Goal: Task Accomplishment & Management: Use online tool/utility

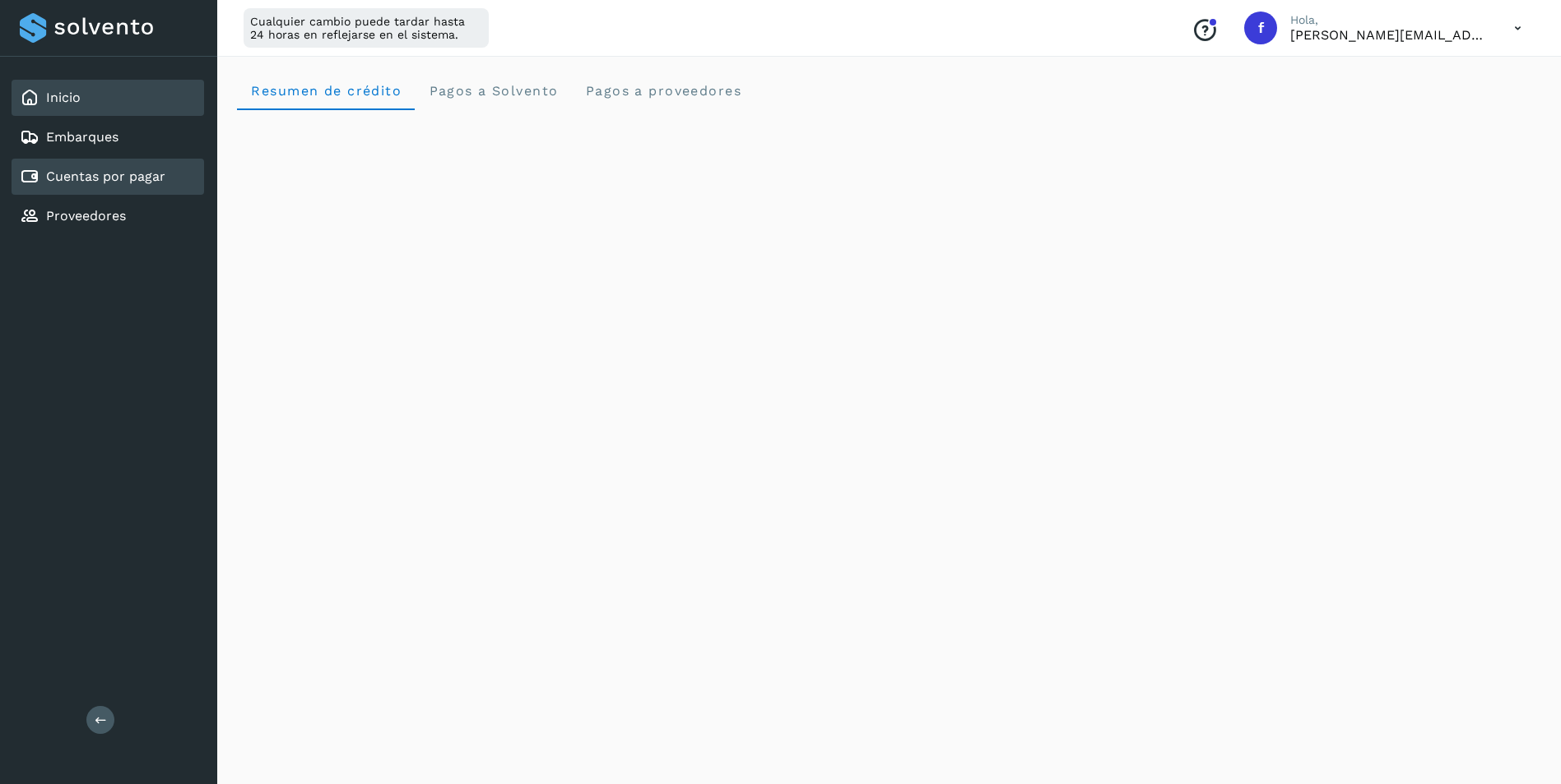
click at [117, 182] on link "Cuentas por pagar" at bounding box center [105, 176] width 120 height 16
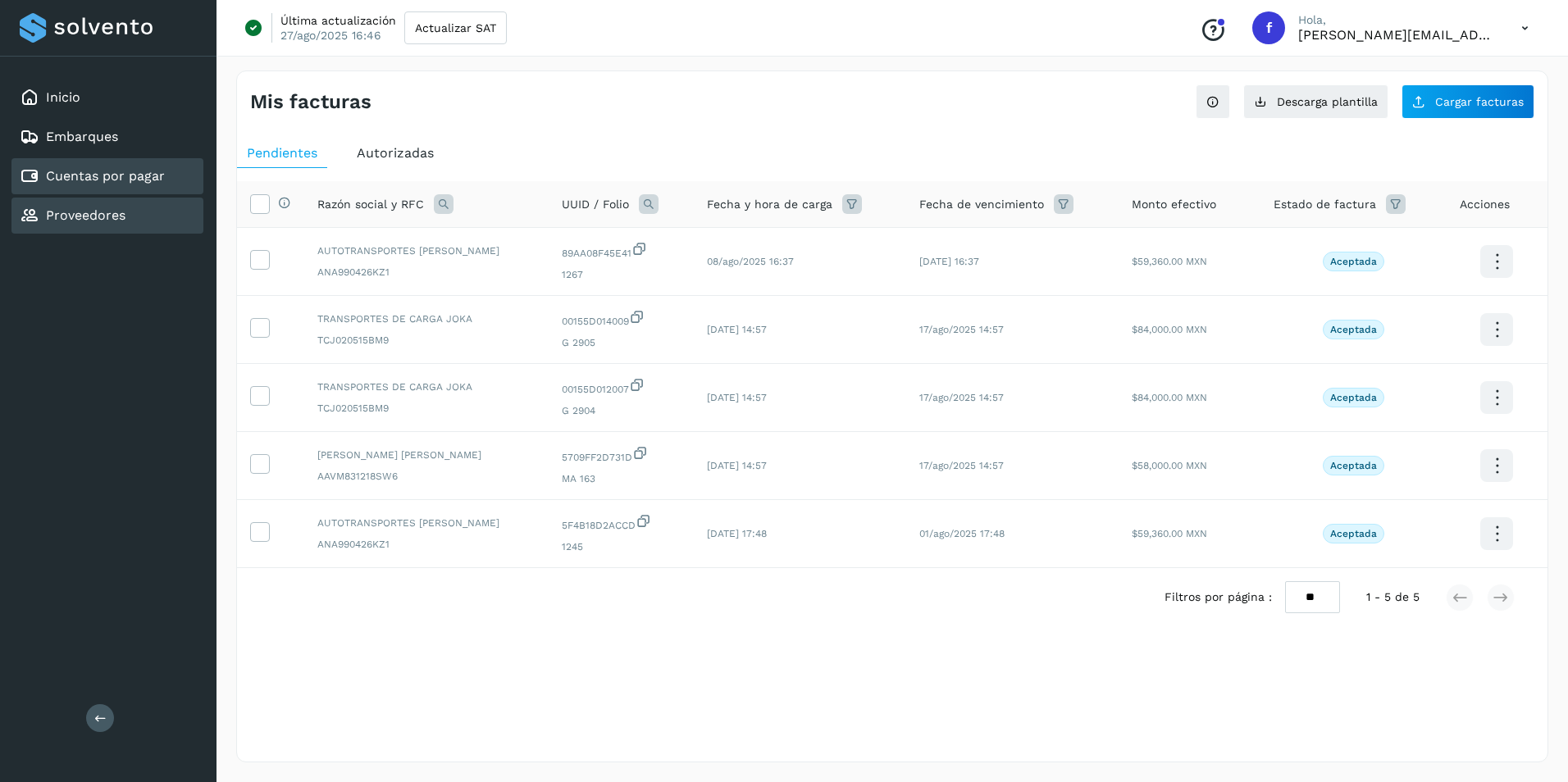
click at [128, 225] on div "Proveedores" at bounding box center [107, 215] width 191 height 36
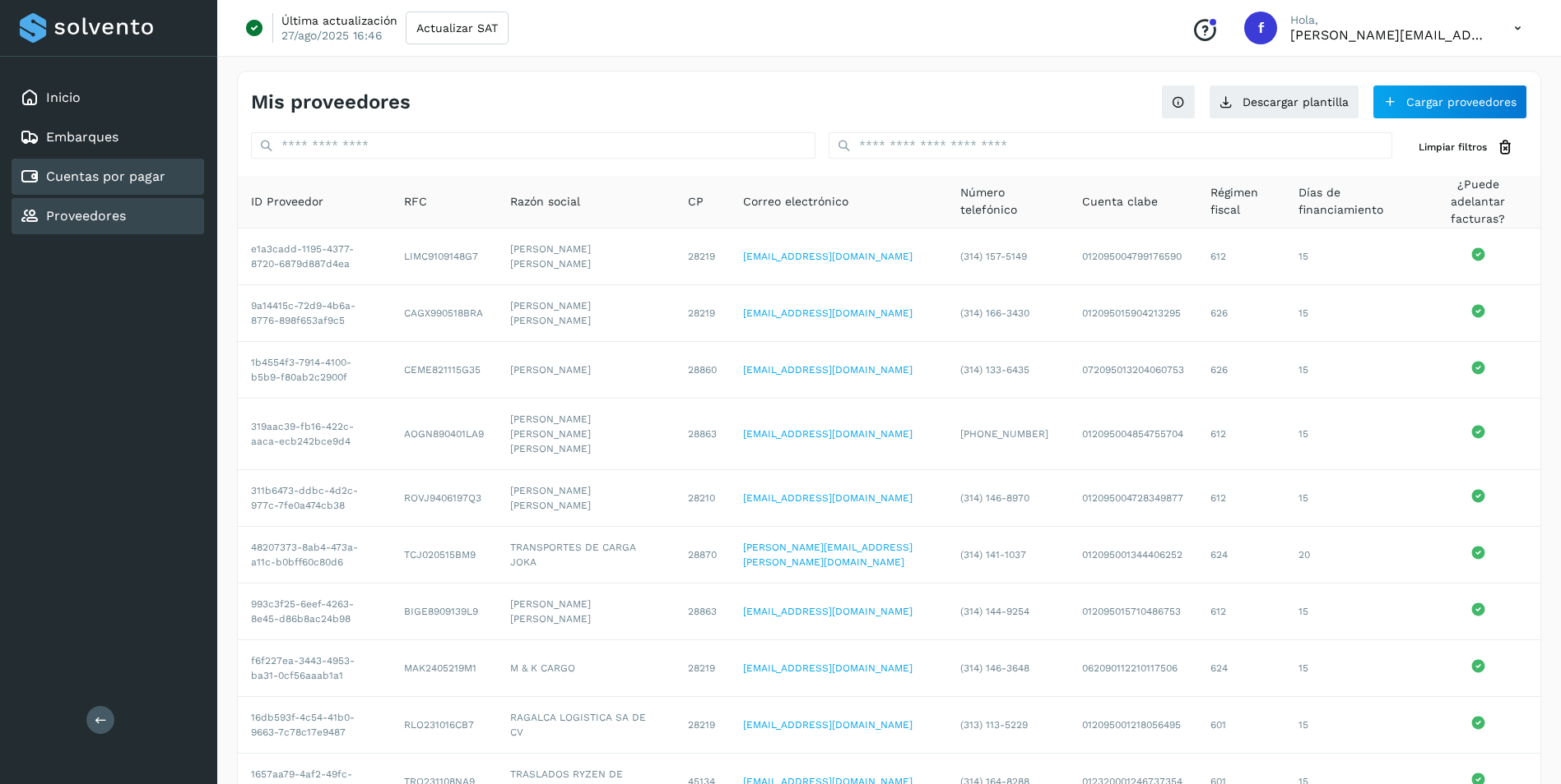
click at [112, 171] on link "Cuentas por pagar" at bounding box center [105, 176] width 120 height 16
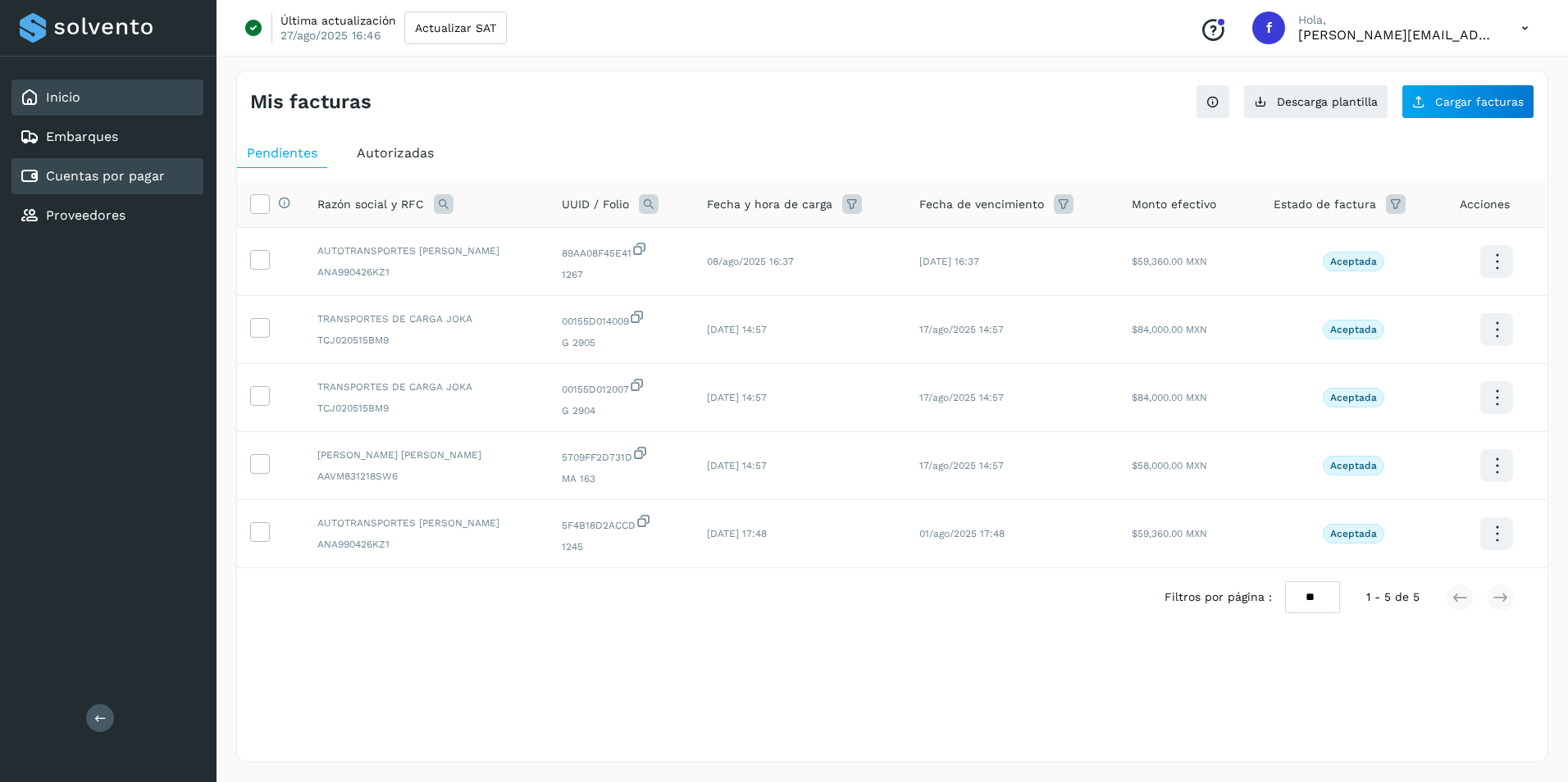
click at [85, 99] on div "Inicio" at bounding box center [107, 97] width 191 height 36
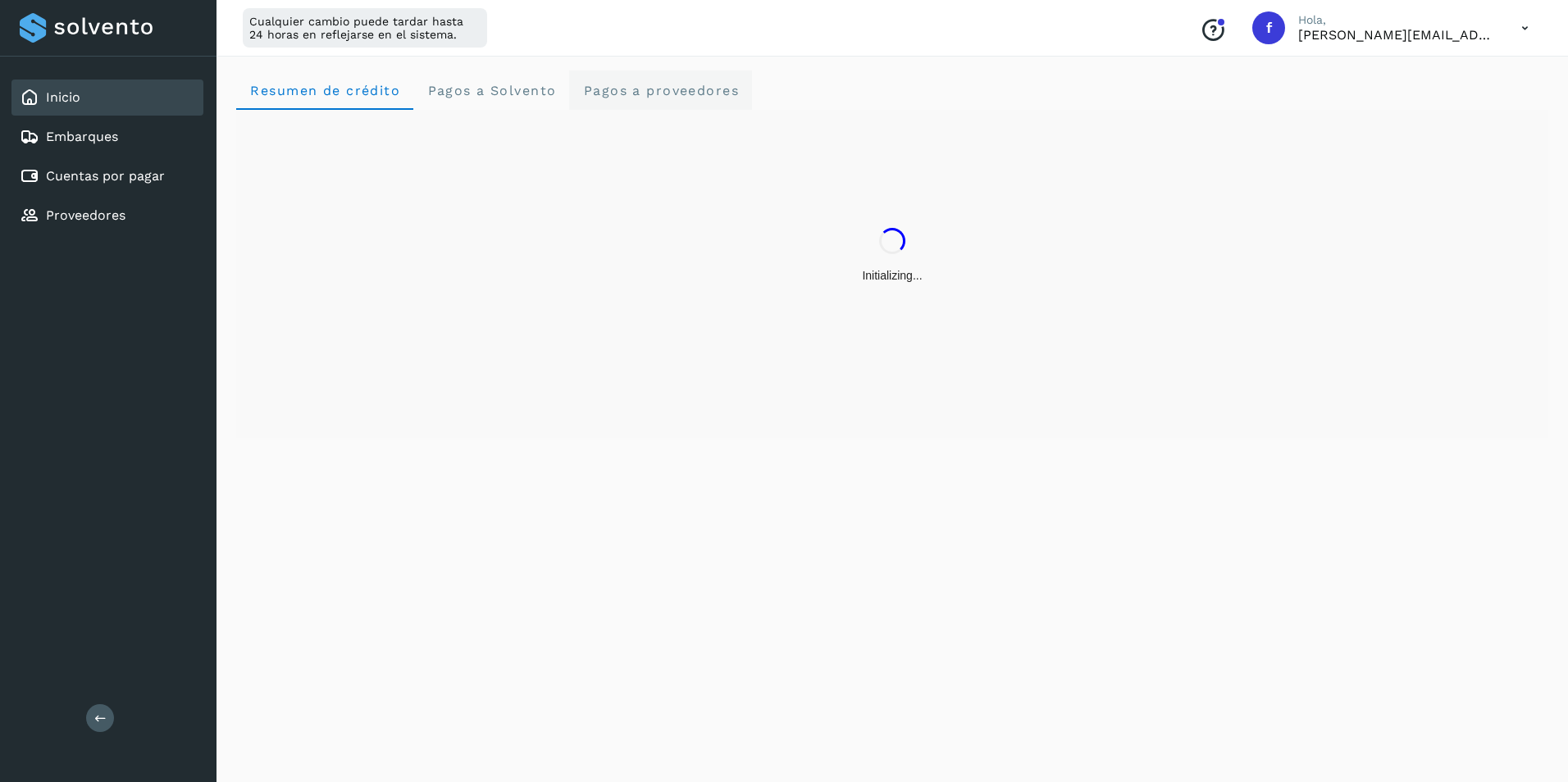
click at [686, 93] on span "Pagos a proveedores" at bounding box center [660, 91] width 156 height 16
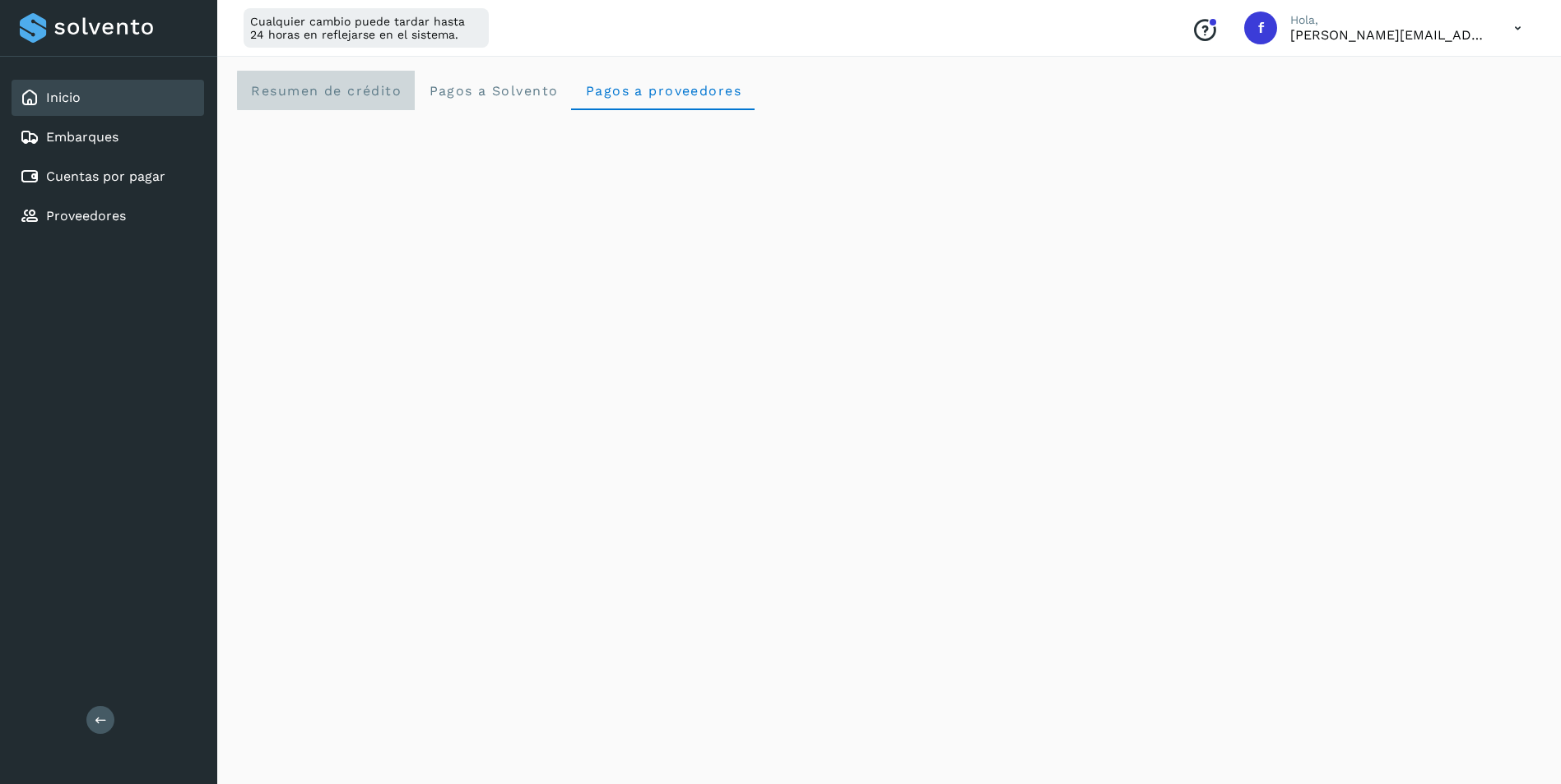
click at [334, 96] on span "Resumen de crédito" at bounding box center [325, 91] width 151 height 16
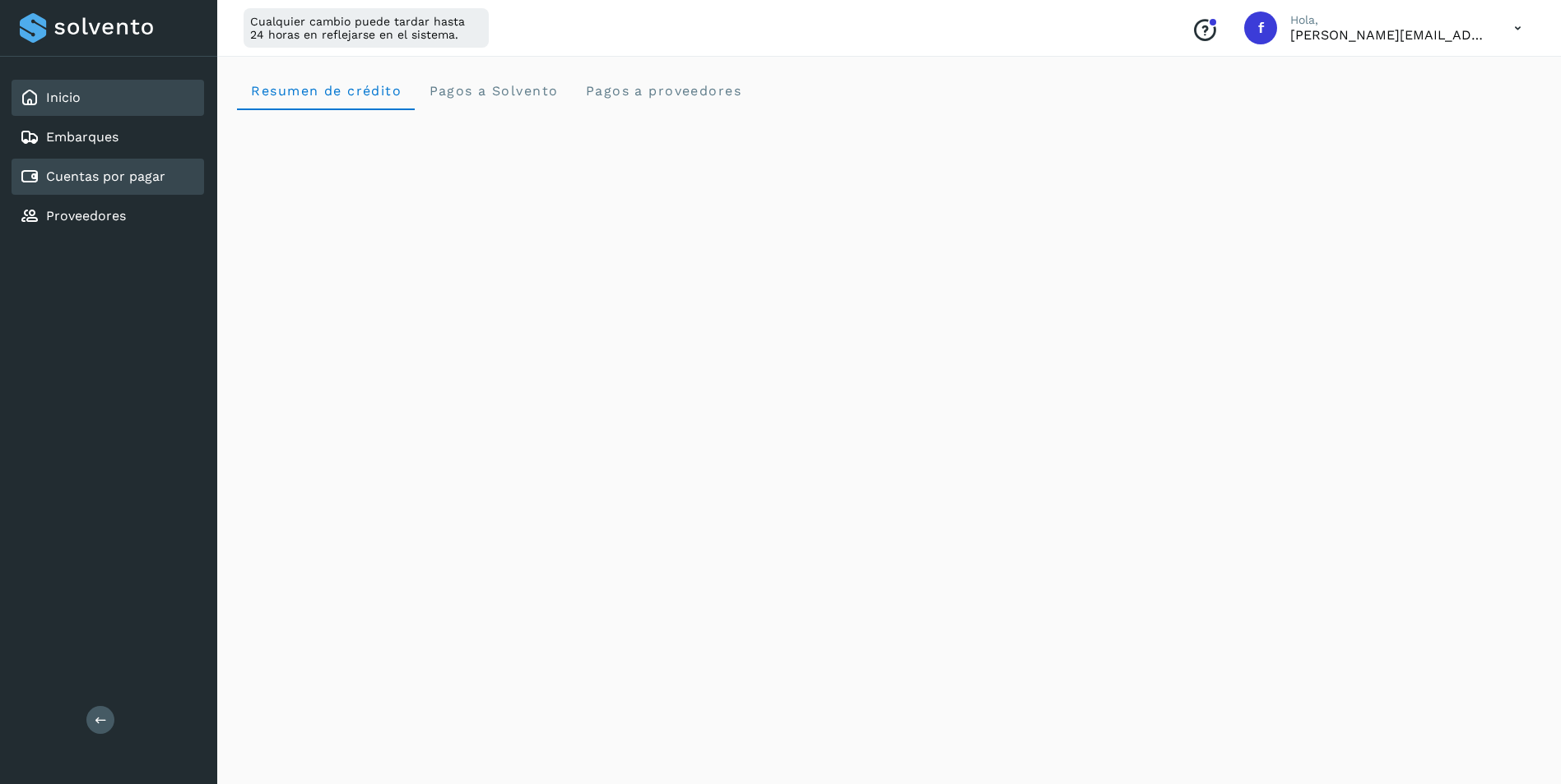
click at [75, 174] on link "Cuentas por pagar" at bounding box center [105, 176] width 120 height 16
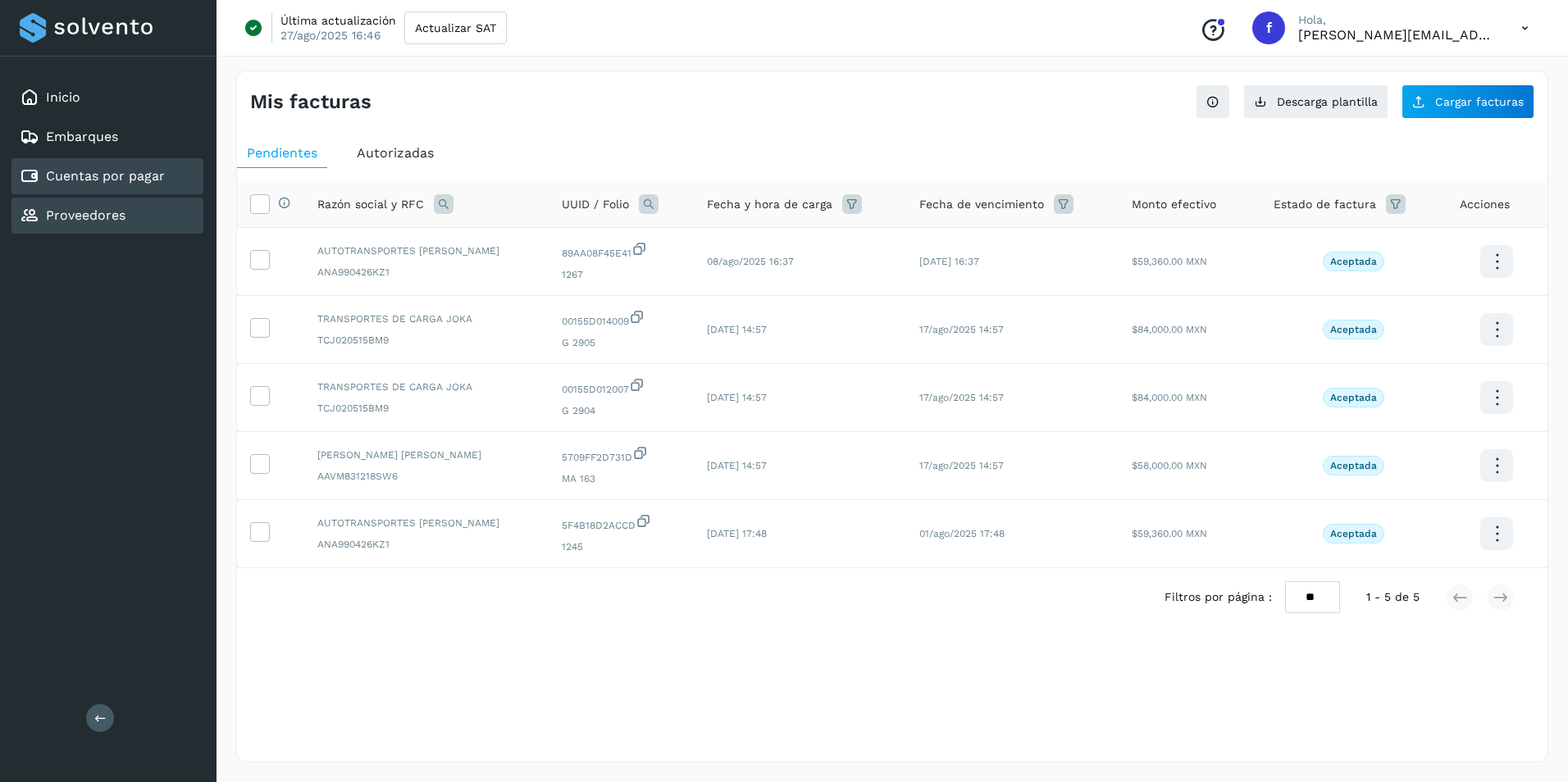
click at [99, 221] on link "Proveedores" at bounding box center [86, 215] width 79 height 16
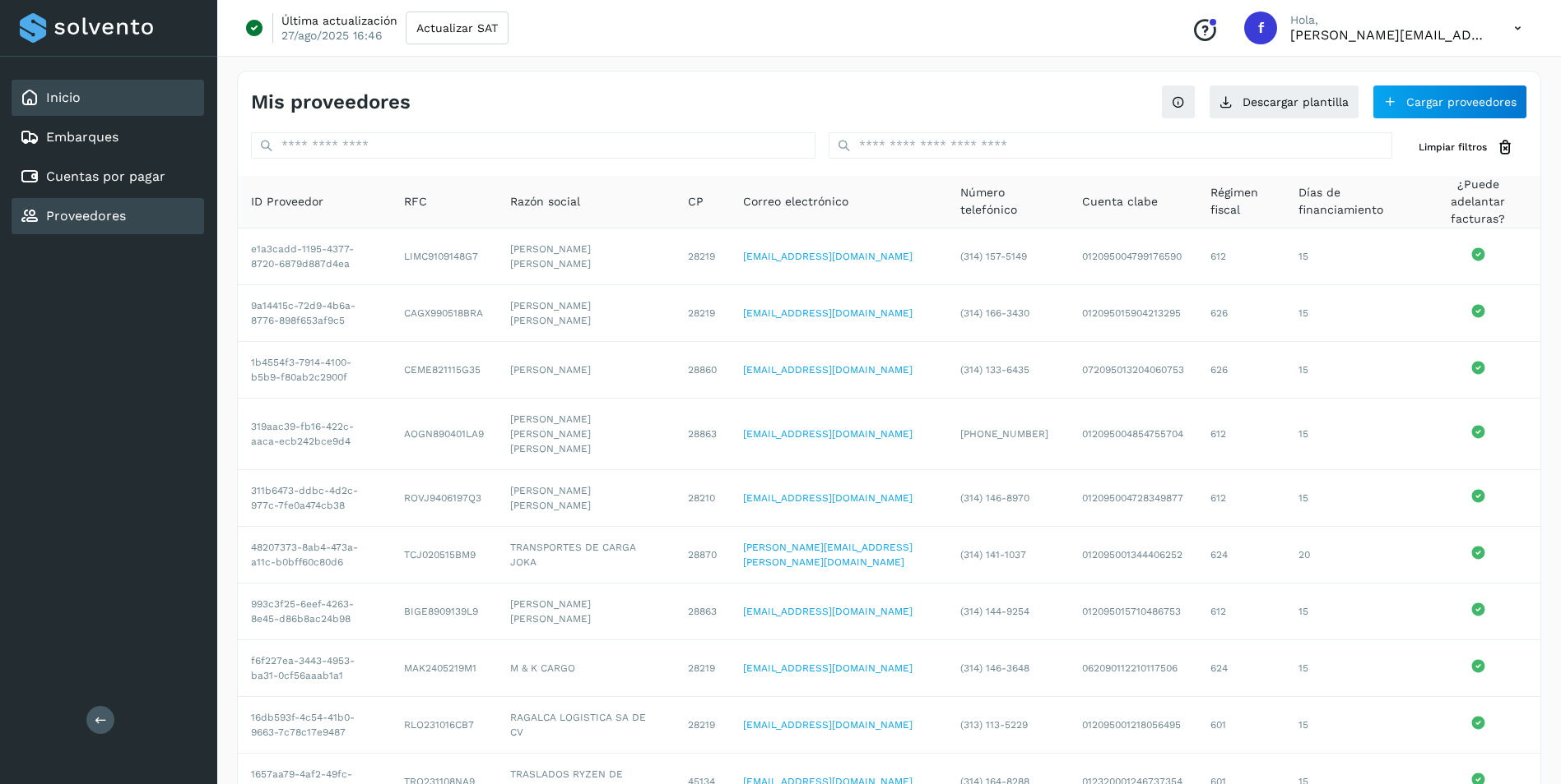
click at [74, 108] on div "Inicio" at bounding box center [107, 97] width 192 height 36
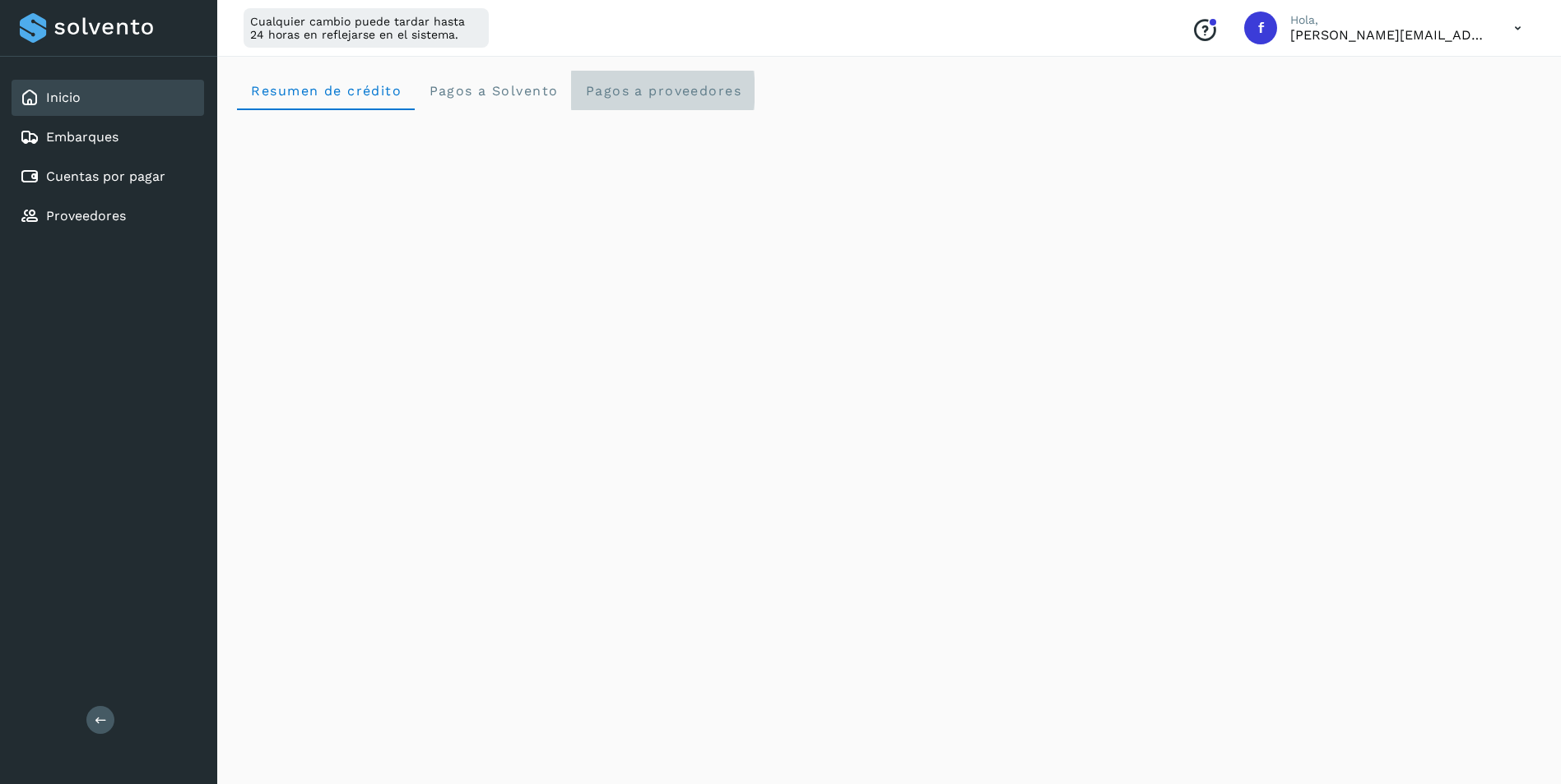
click at [679, 90] on span "Pagos a proveedores" at bounding box center [662, 91] width 157 height 16
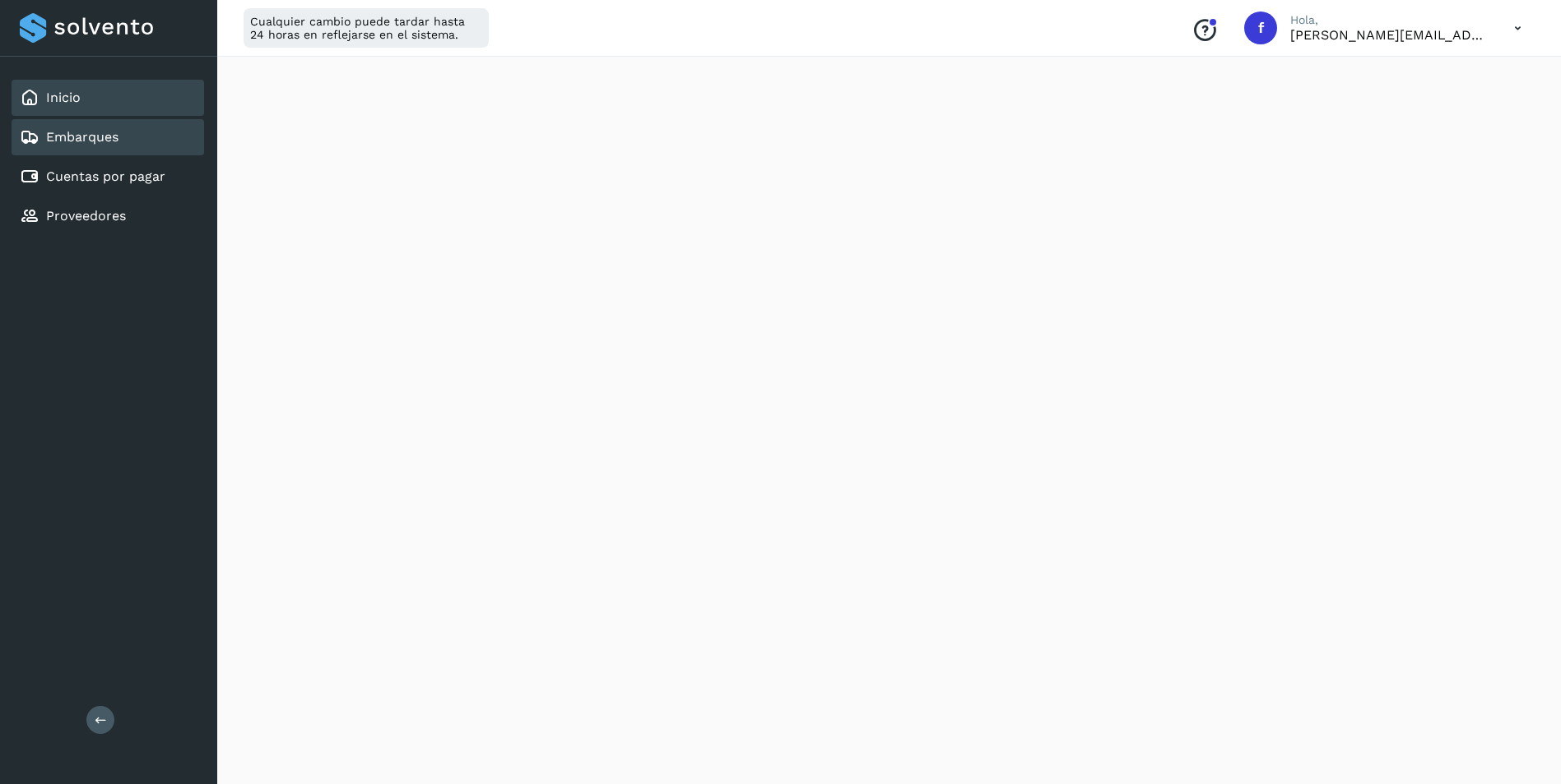
click at [102, 140] on link "Embarques" at bounding box center [82, 137] width 73 height 16
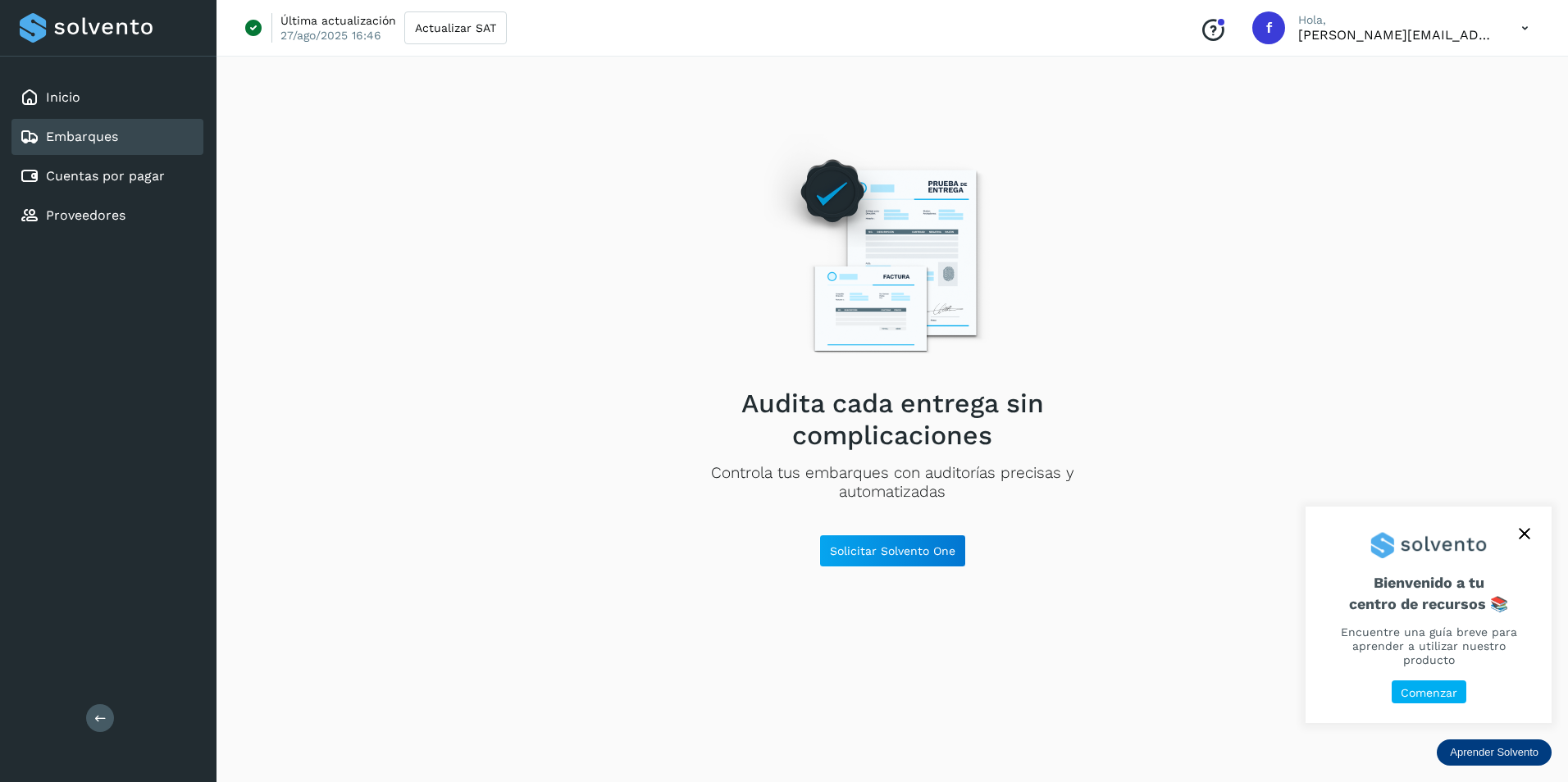
click at [1519, 539] on icon "close," at bounding box center [1524, 533] width 11 height 11
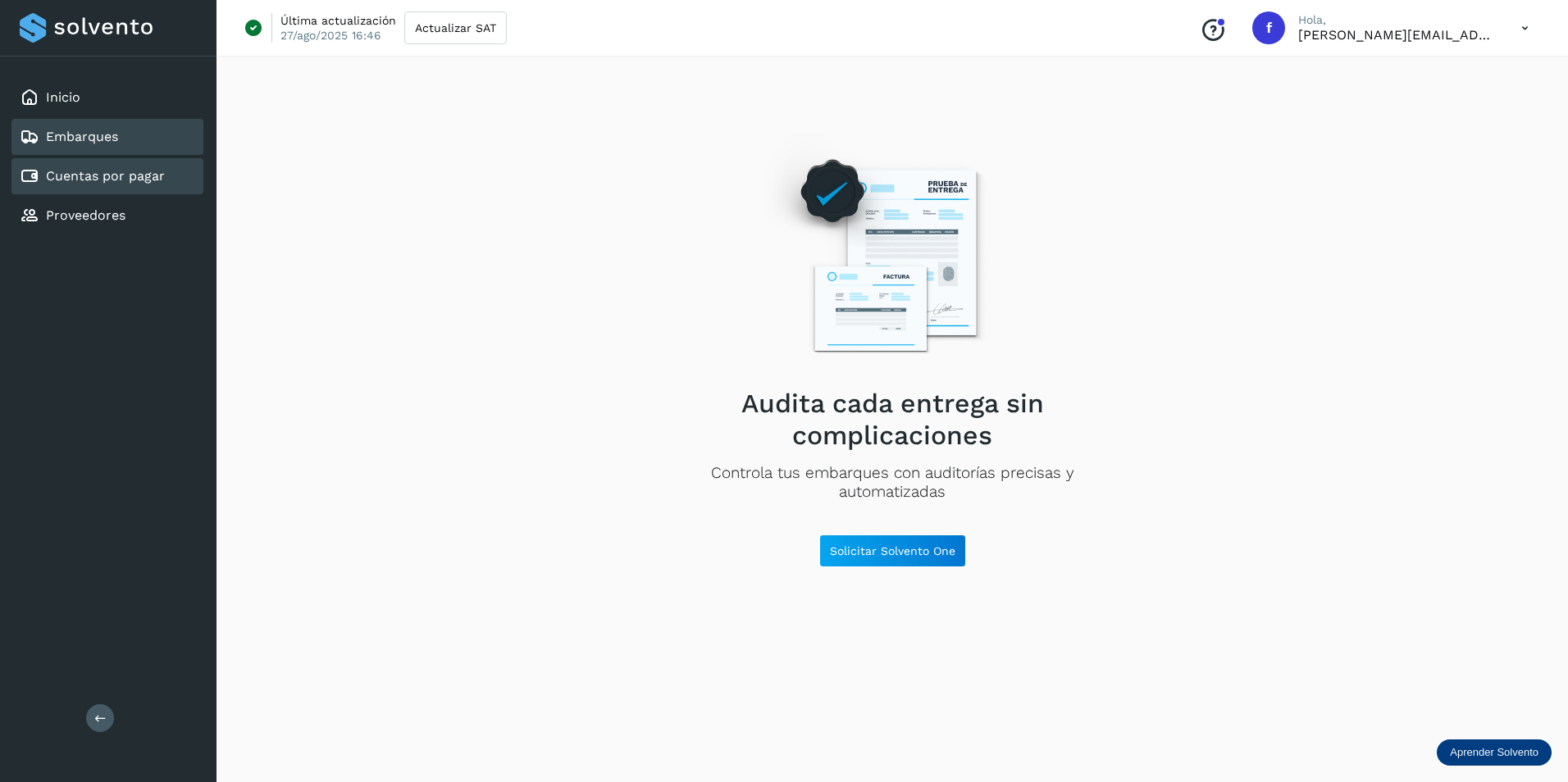
click at [79, 177] on link "Cuentas por pagar" at bounding box center [105, 176] width 119 height 16
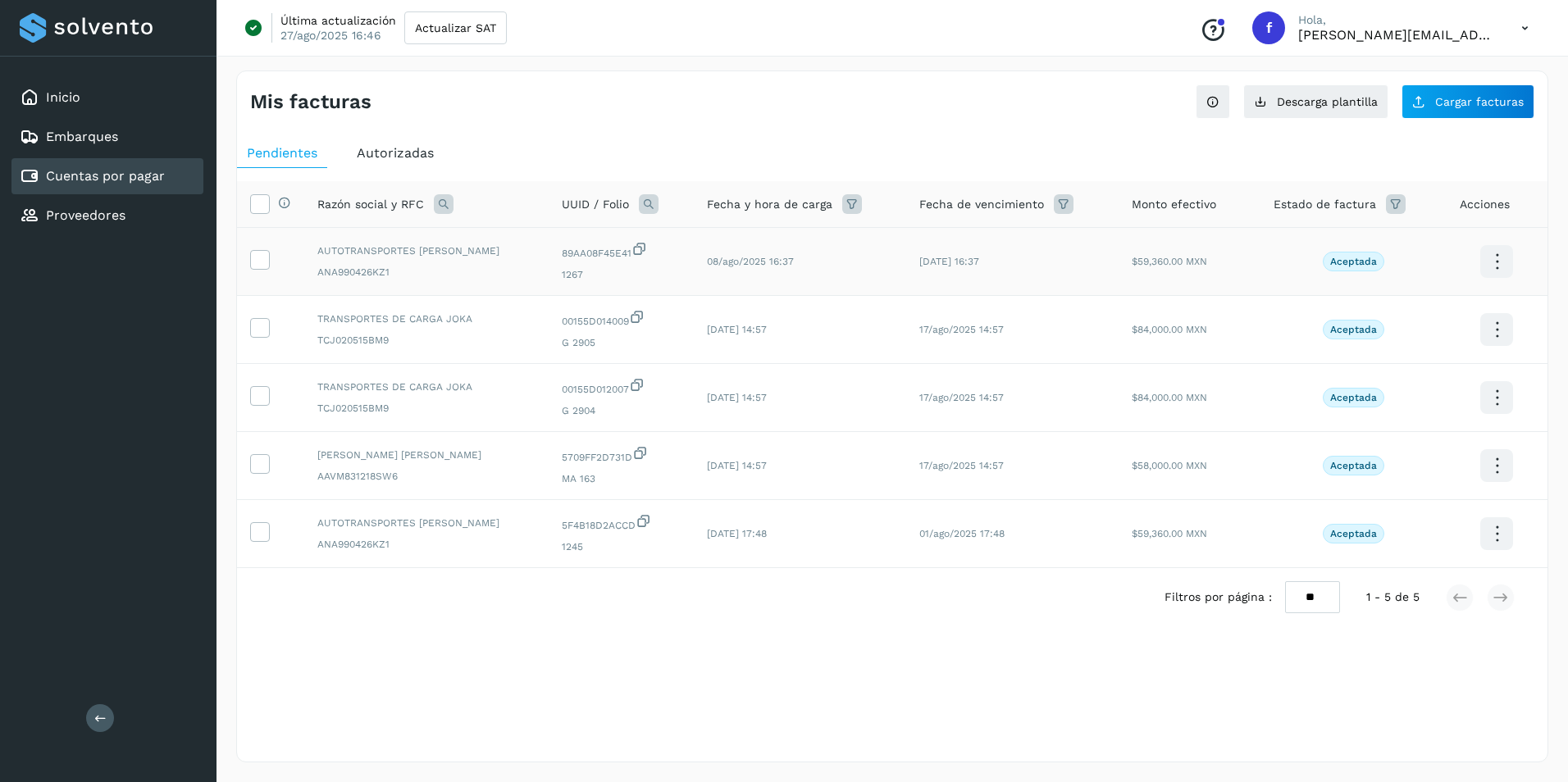
click at [1495, 268] on icon at bounding box center [1497, 262] width 39 height 39
click at [116, 218] on link "Proveedores" at bounding box center [86, 215] width 79 height 16
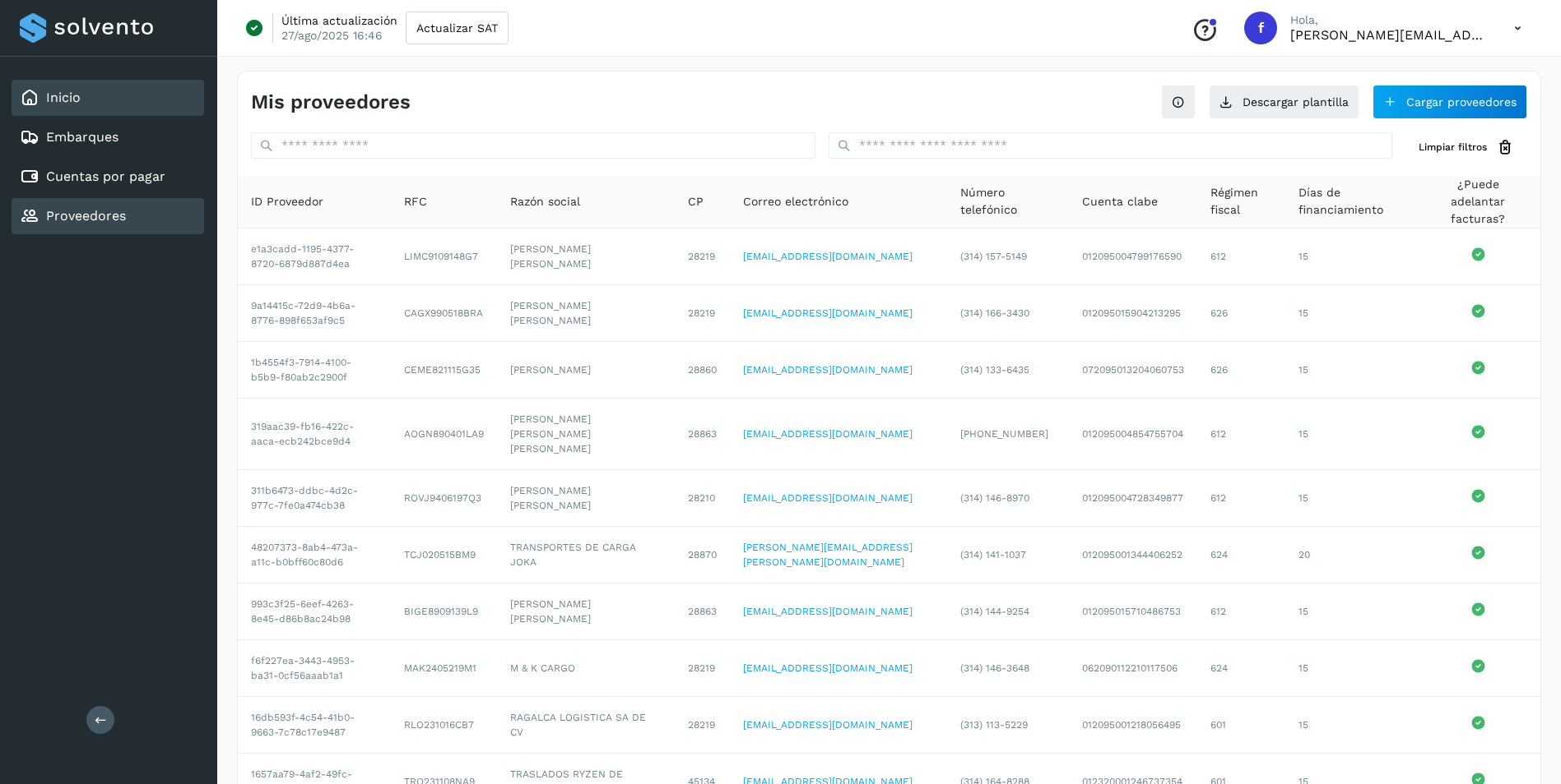
click at [61, 98] on link "Inicio" at bounding box center [63, 97] width 35 height 16
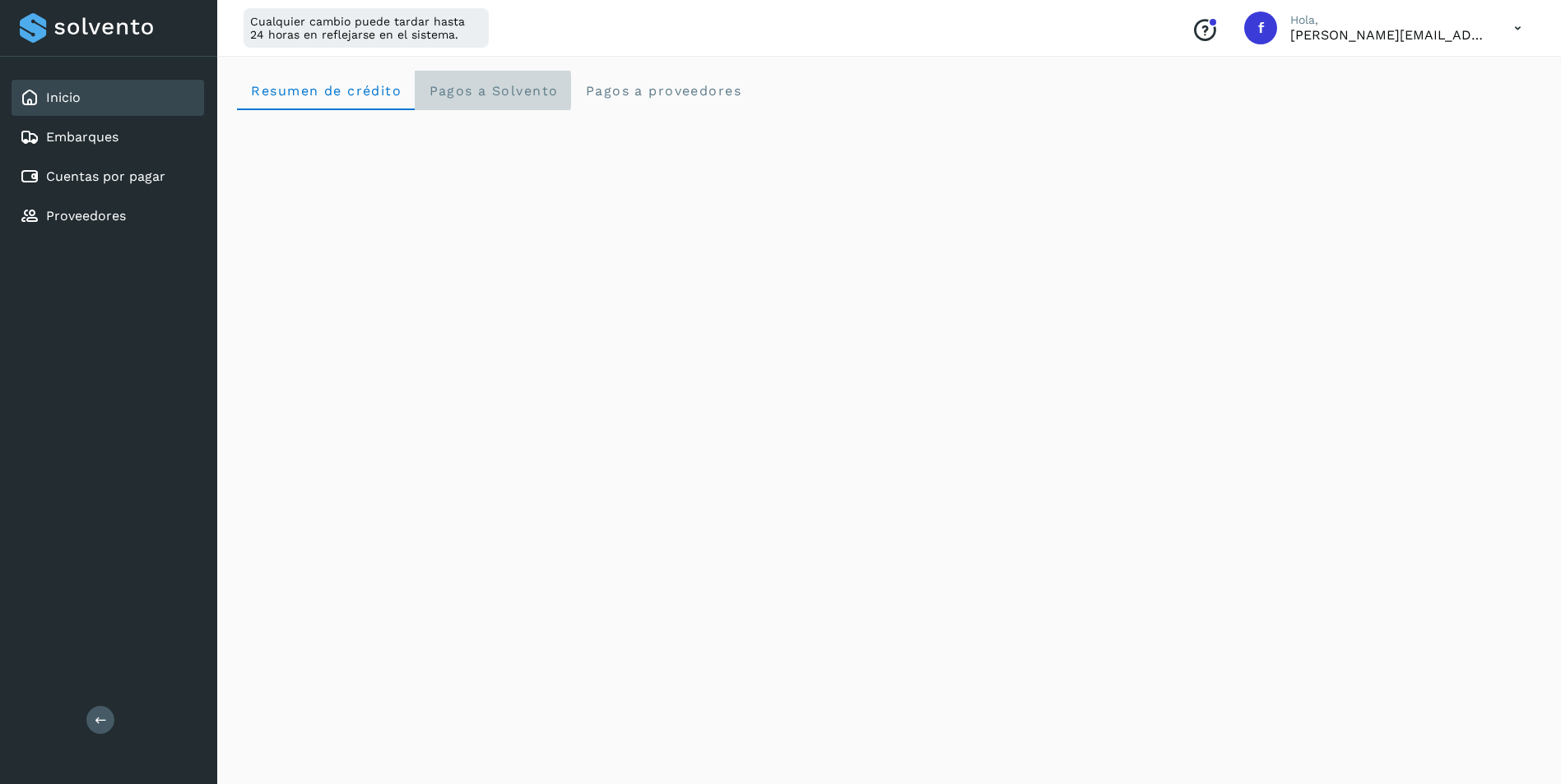
click at [510, 94] on span "Pagos a Solvento" at bounding box center [492, 91] width 130 height 16
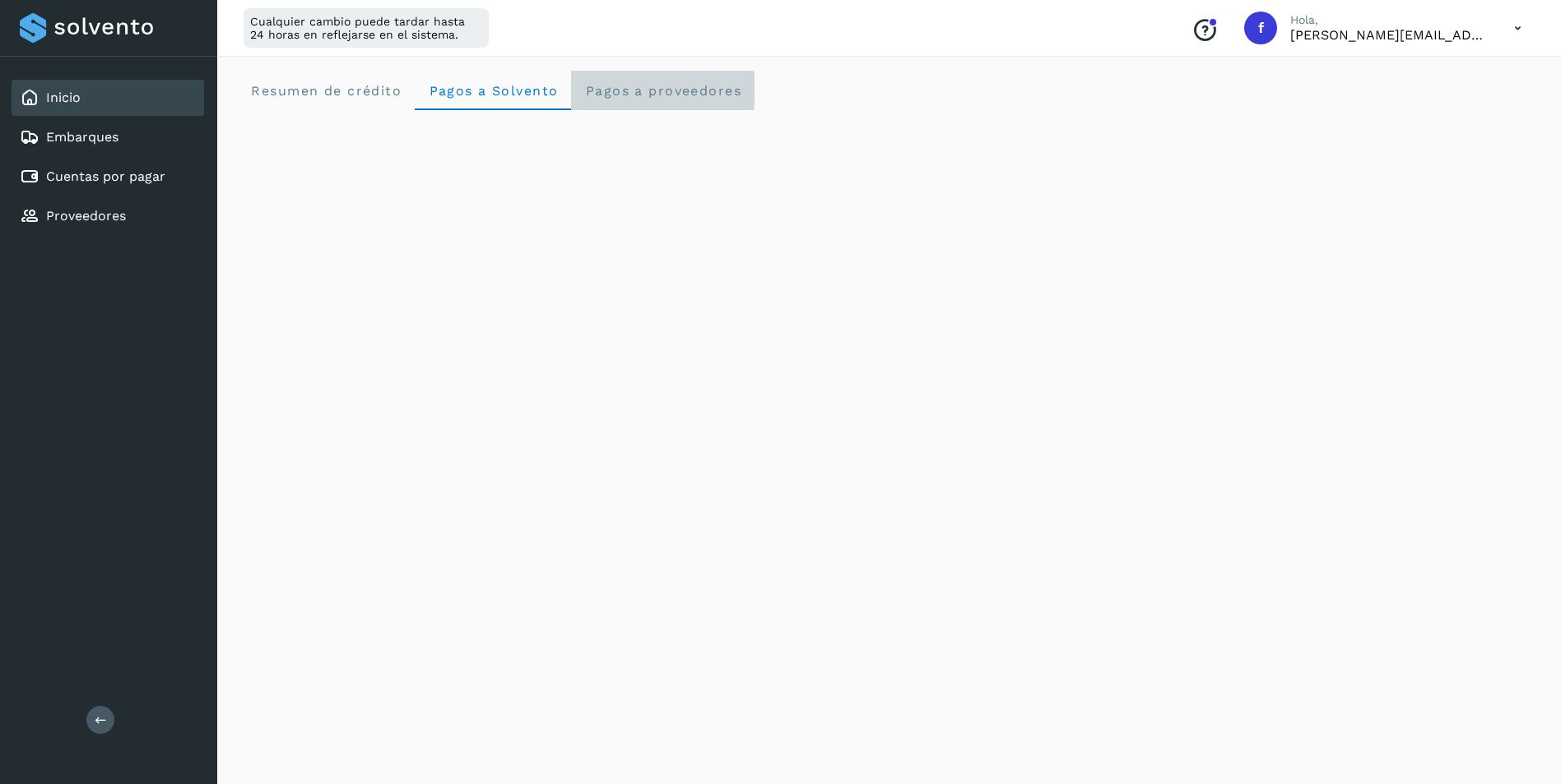
click at [653, 86] on span "Pagos a proveedores" at bounding box center [662, 91] width 157 height 16
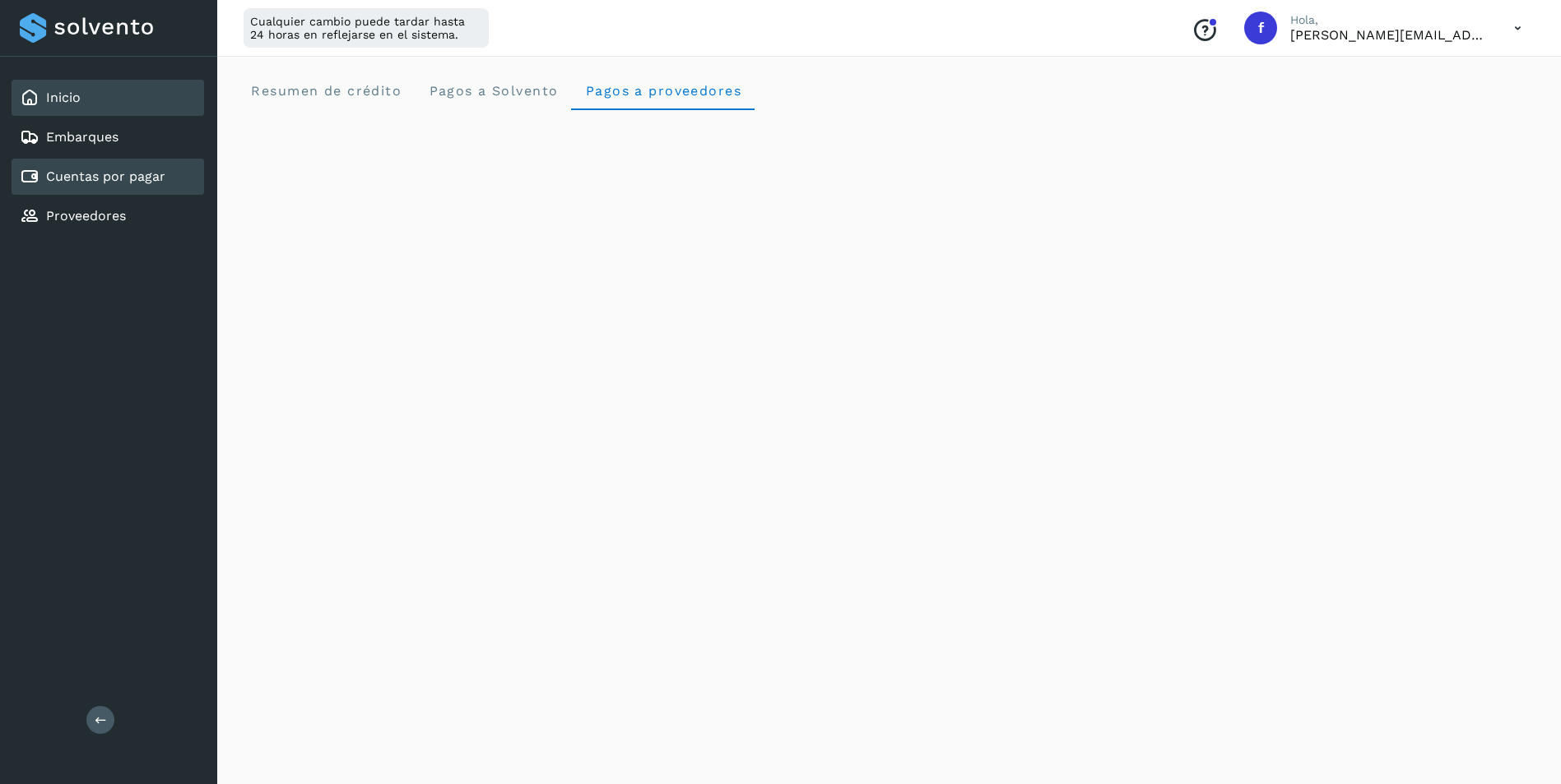
click at [143, 183] on link "Cuentas por pagar" at bounding box center [105, 176] width 120 height 16
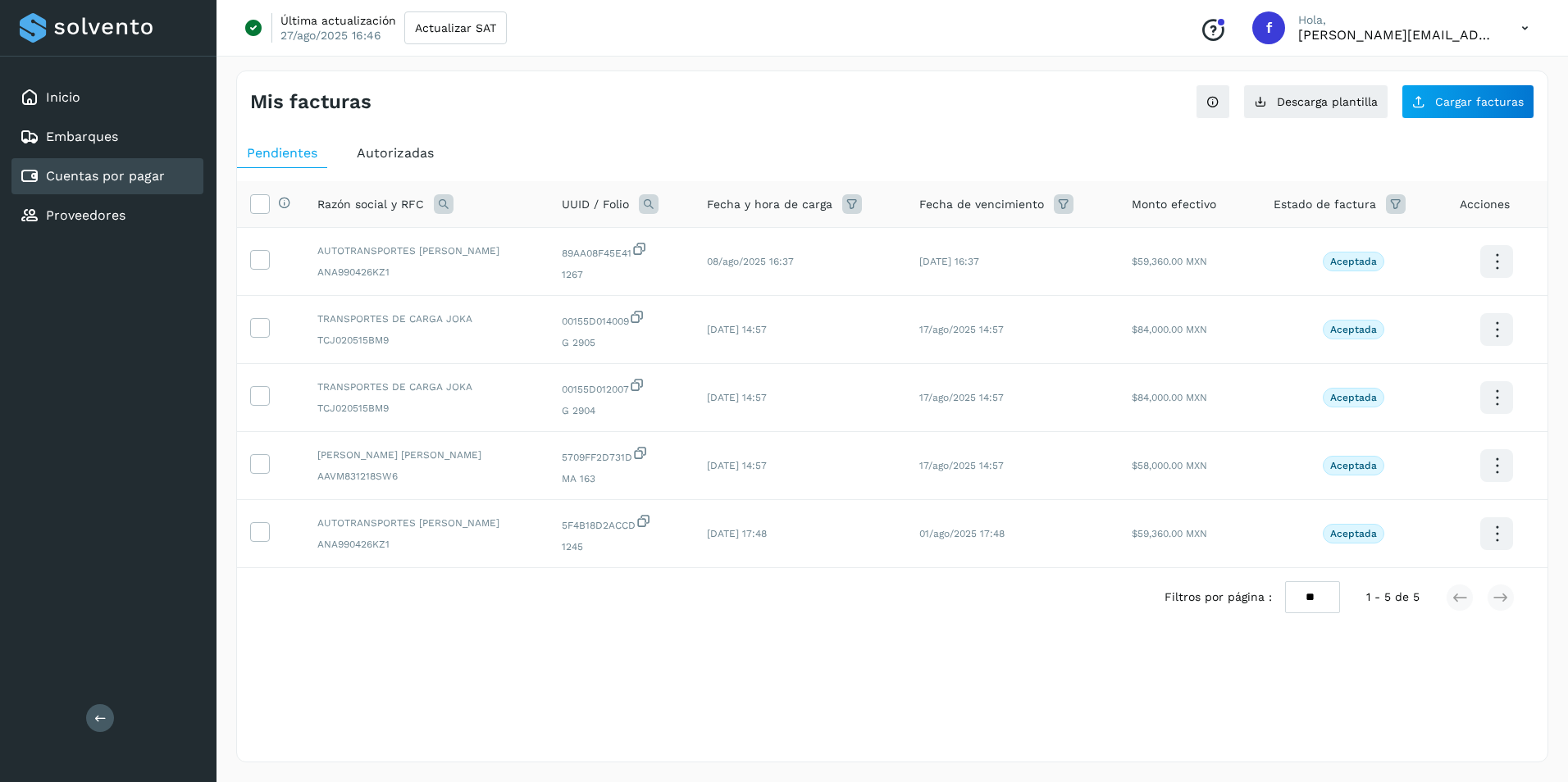
click at [395, 154] on span "Autorizadas" at bounding box center [394, 153] width 77 height 16
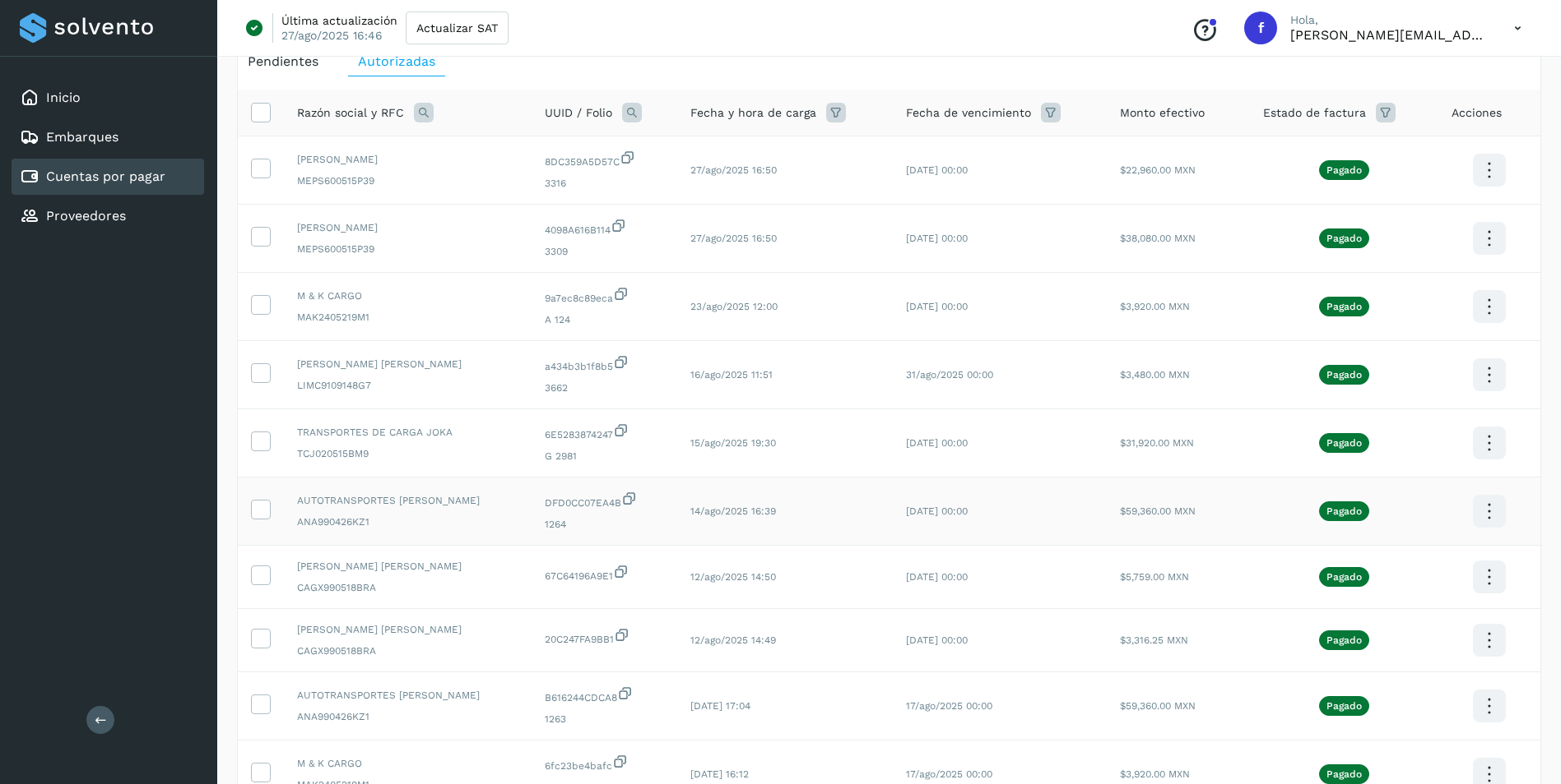
scroll to position [174, 0]
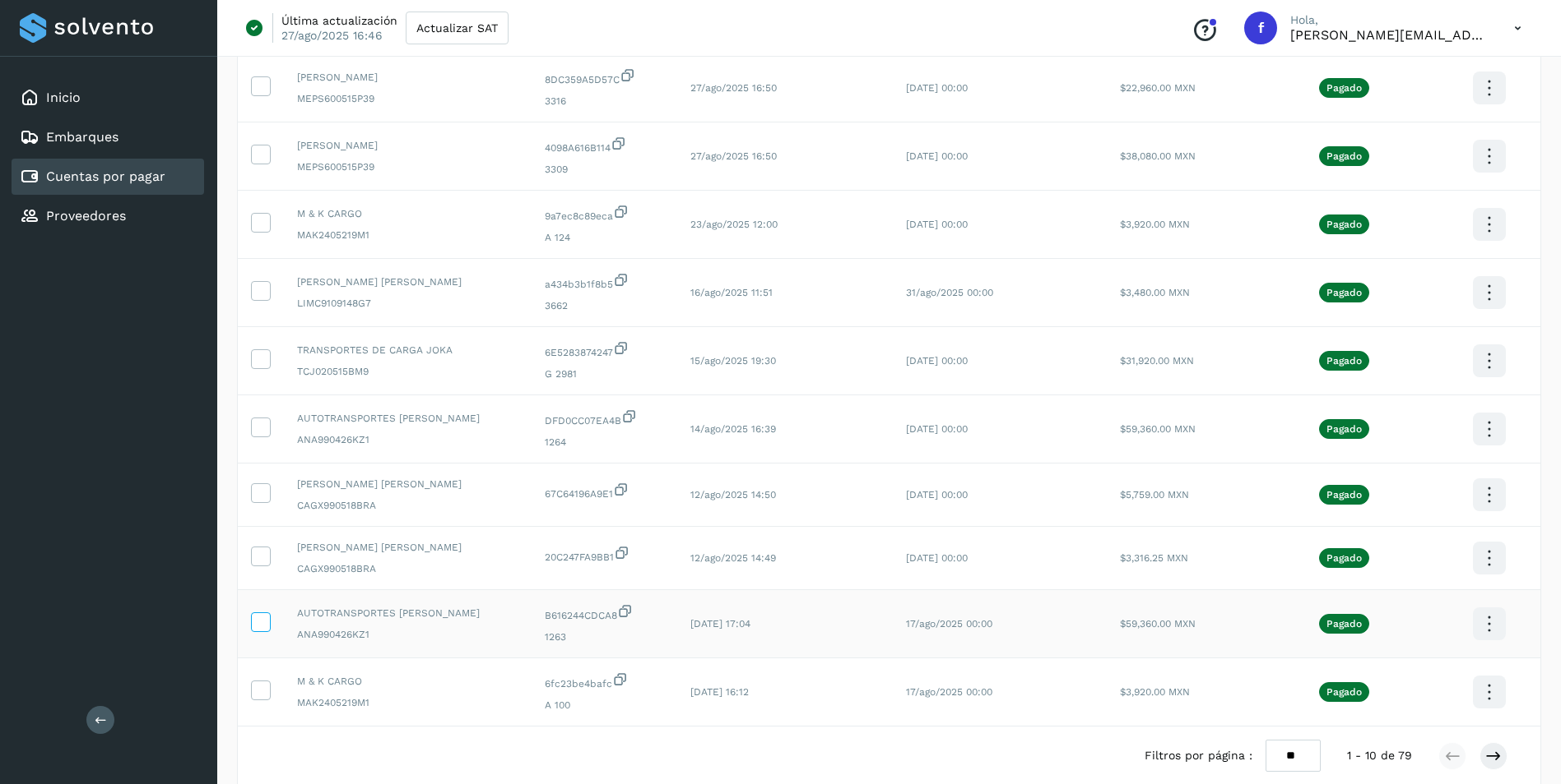
click at [265, 621] on icon at bounding box center [260, 621] width 18 height 18
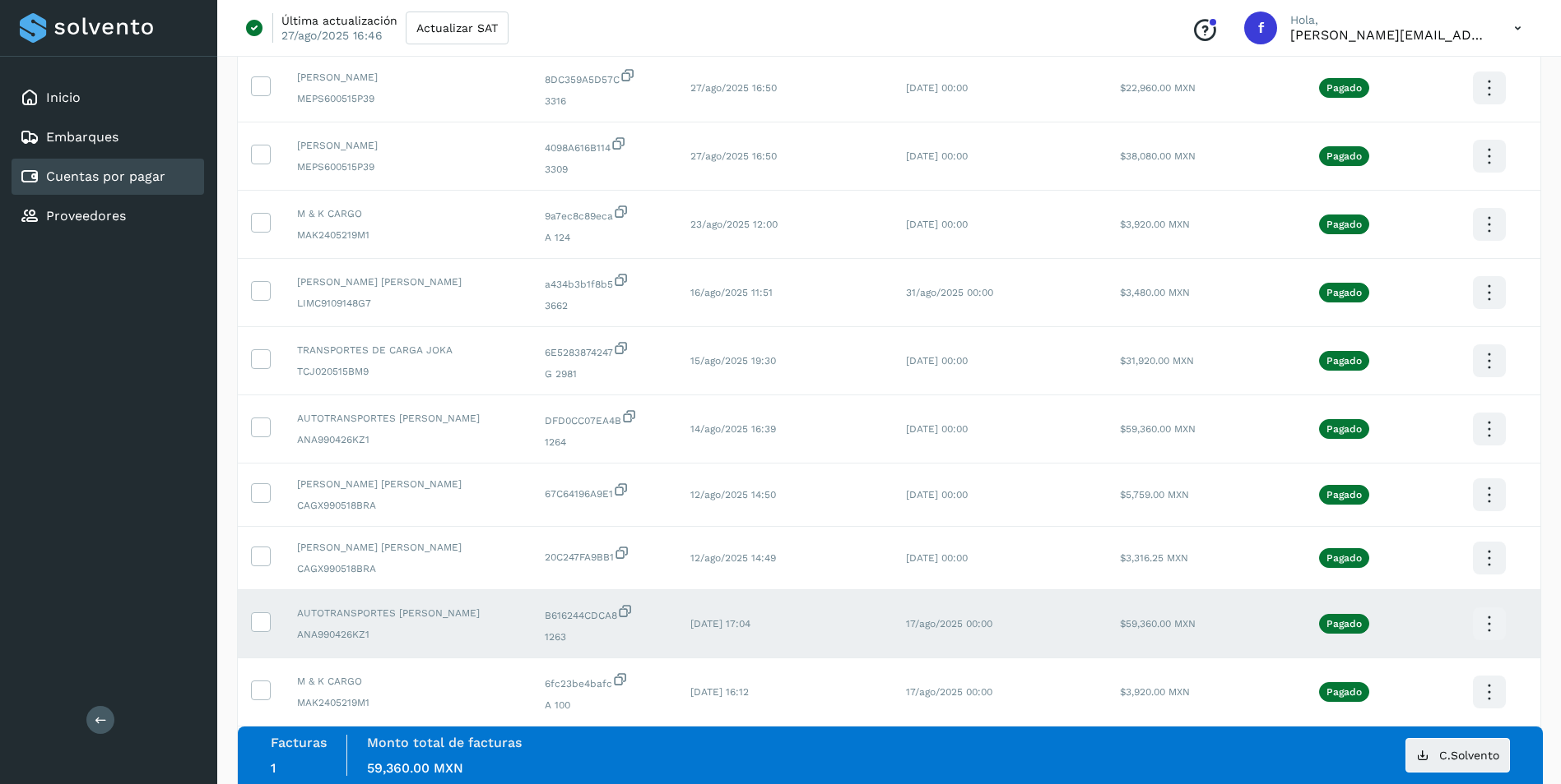
click at [1488, 626] on icon at bounding box center [1489, 625] width 39 height 39
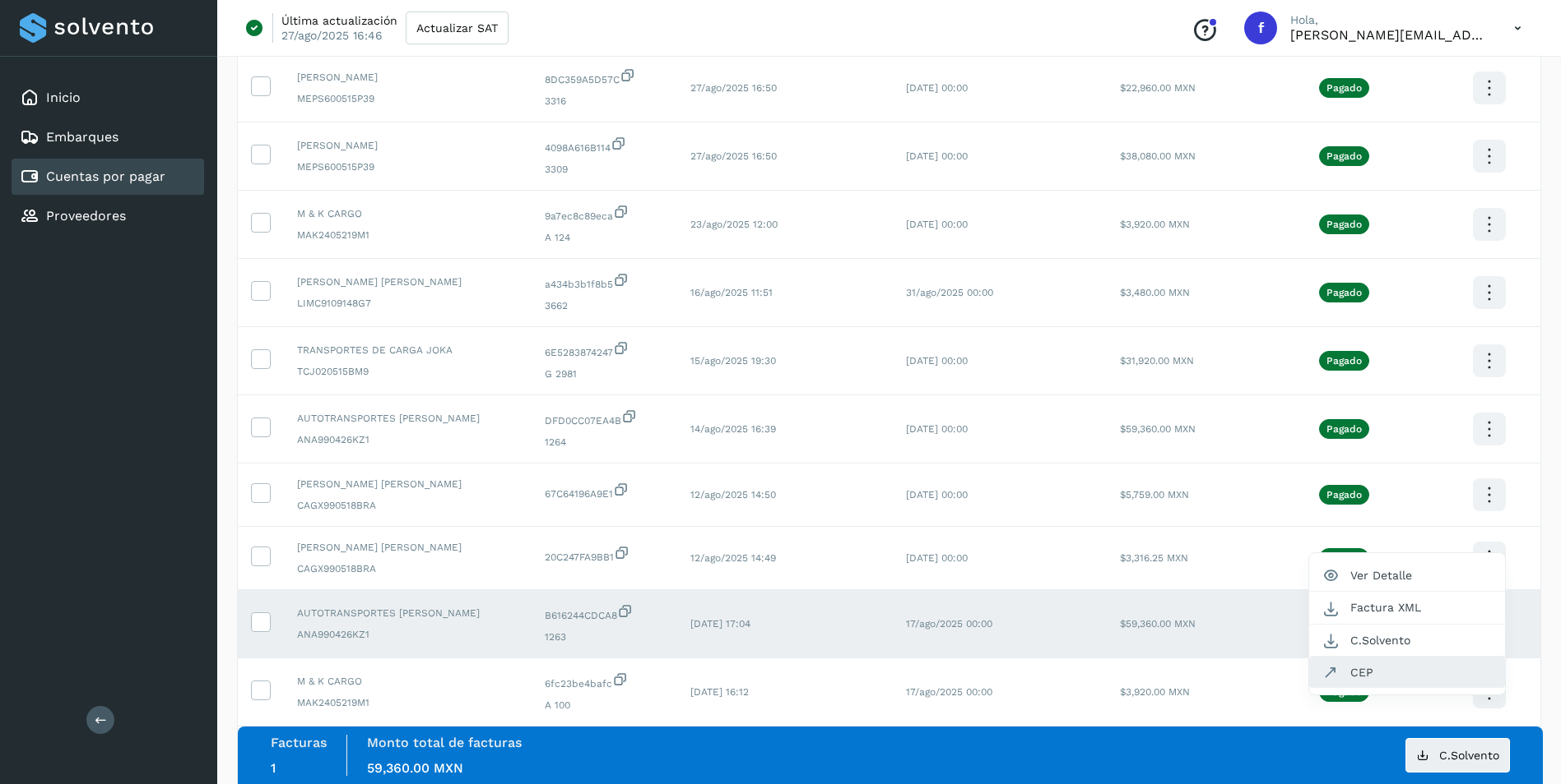
click at [1374, 671] on button "CEP" at bounding box center [1406, 672] width 196 height 31
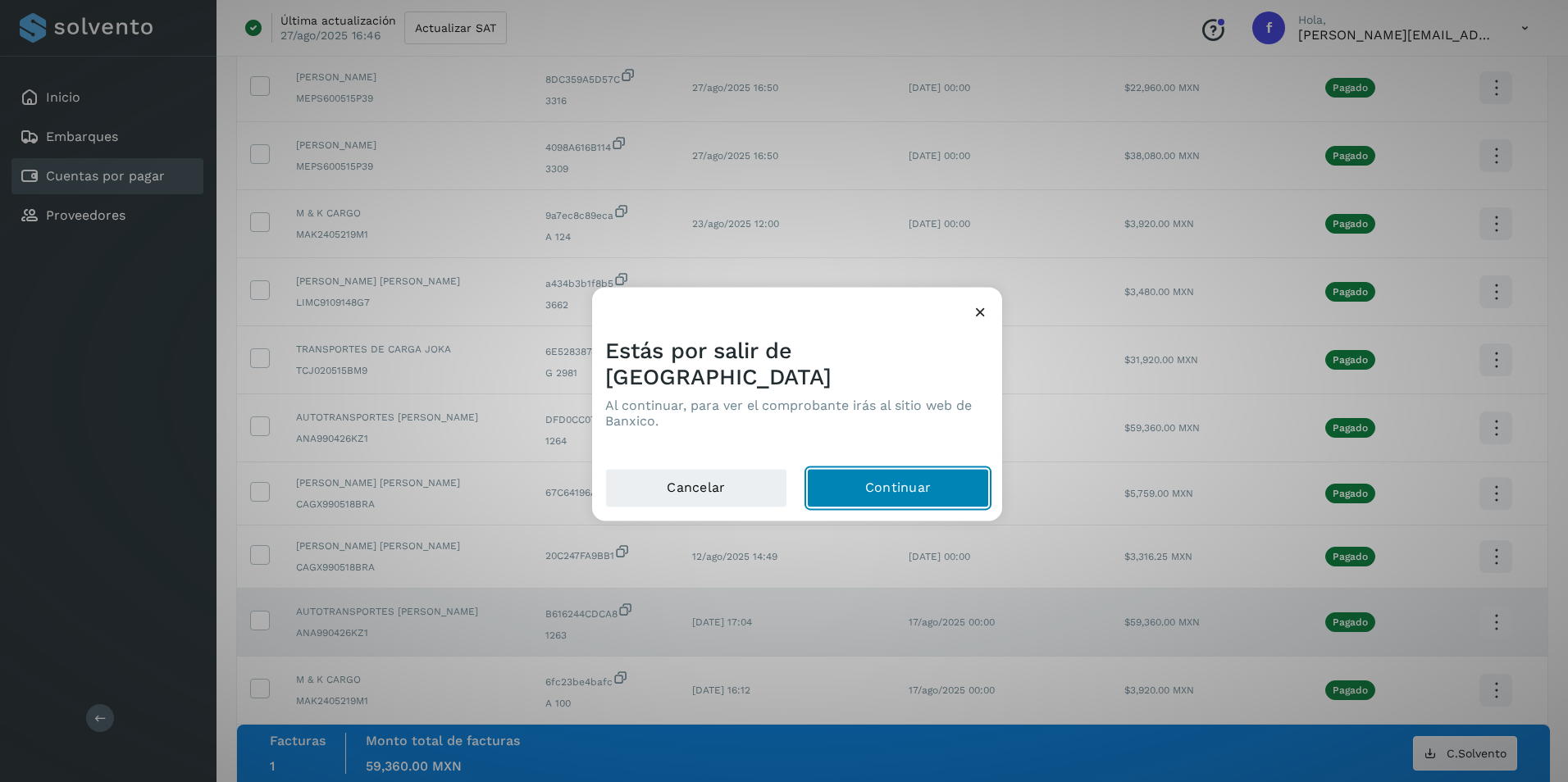
click at [869, 484] on button "Continuar" at bounding box center [897, 489] width 182 height 40
